Goal: Information Seeking & Learning: Learn about a topic

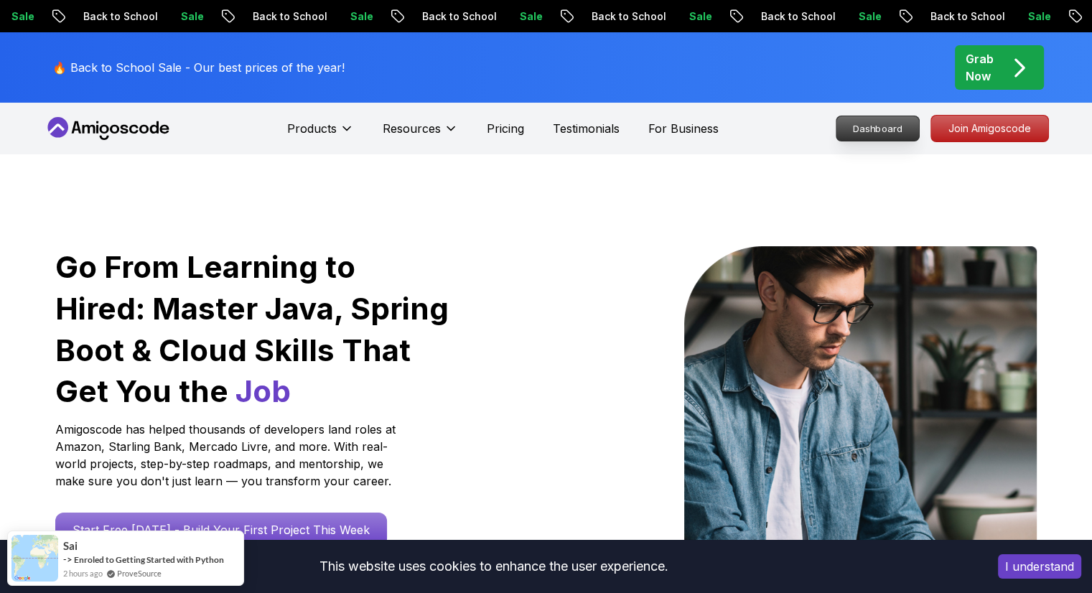
click at [874, 128] on p "Dashboard" at bounding box center [877, 128] width 83 height 24
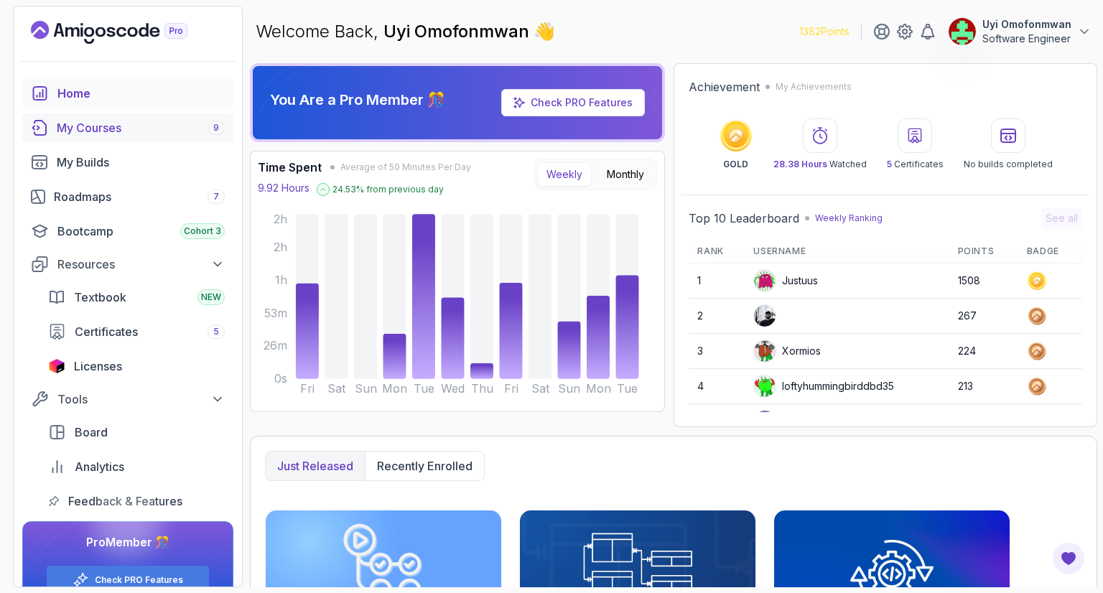
click at [123, 128] on div "My Courses 9" at bounding box center [141, 127] width 168 height 17
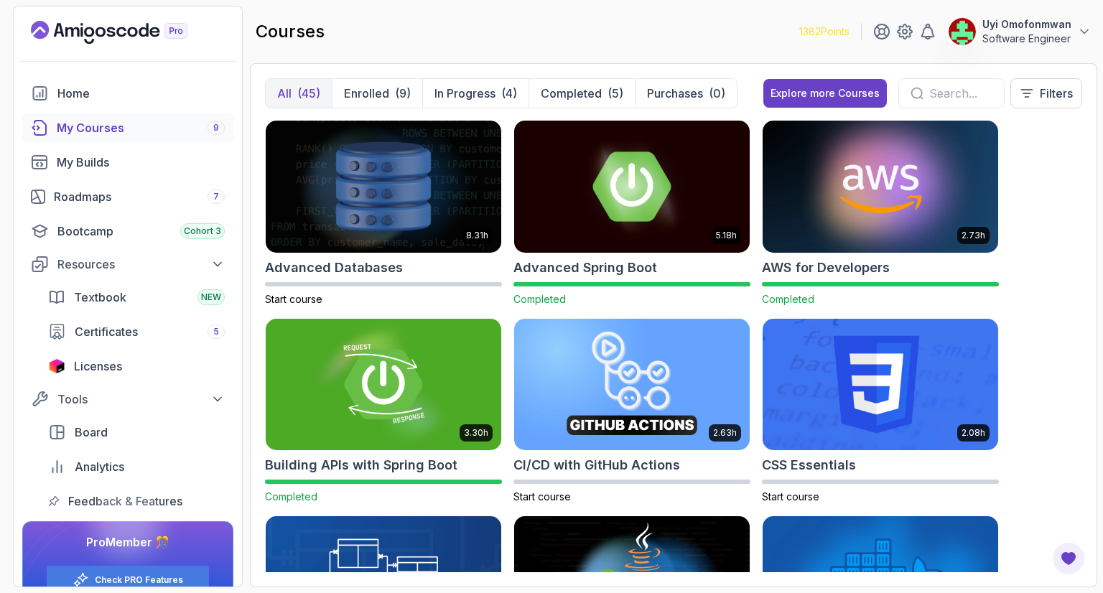
click at [1057, 221] on div "8.31h Advanced Databases Start course 5.18h Advanced Spring Boot Completed 2.73…" at bounding box center [673, 346] width 817 height 452
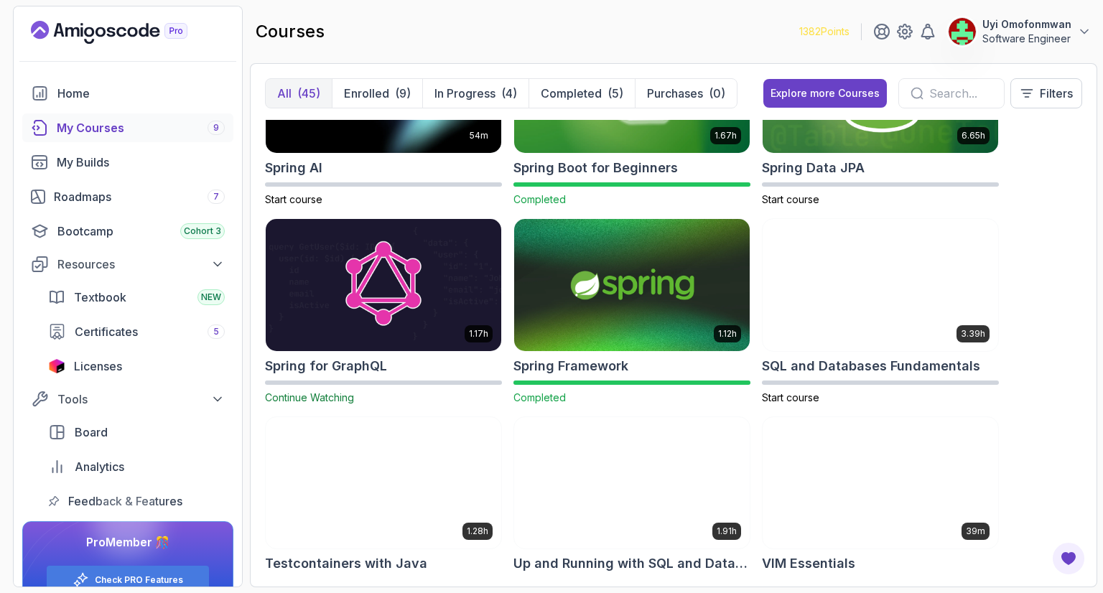
scroll to position [2499, 0]
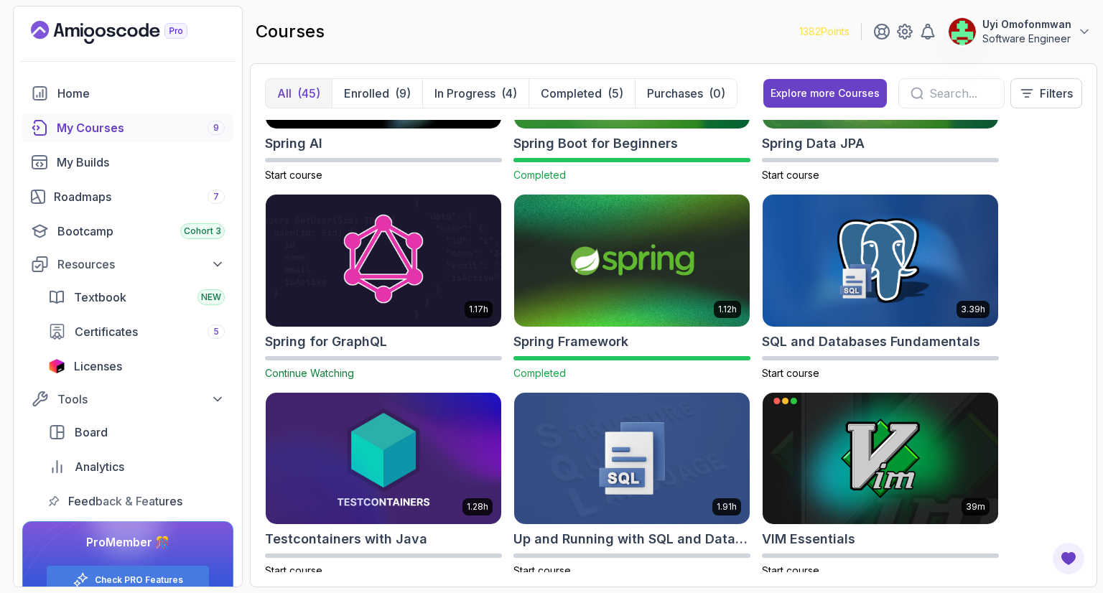
click at [429, 244] on img at bounding box center [383, 261] width 247 height 139
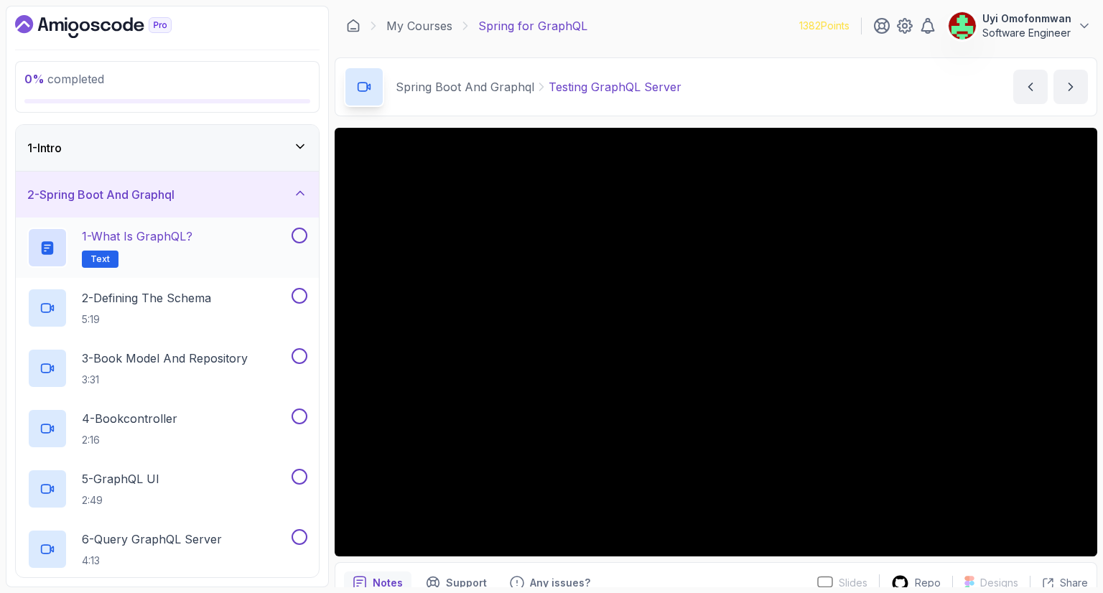
click at [208, 256] on div "1 - What is GraphQL? Text" at bounding box center [157, 248] width 261 height 40
